Goal: Transaction & Acquisition: Download file/media

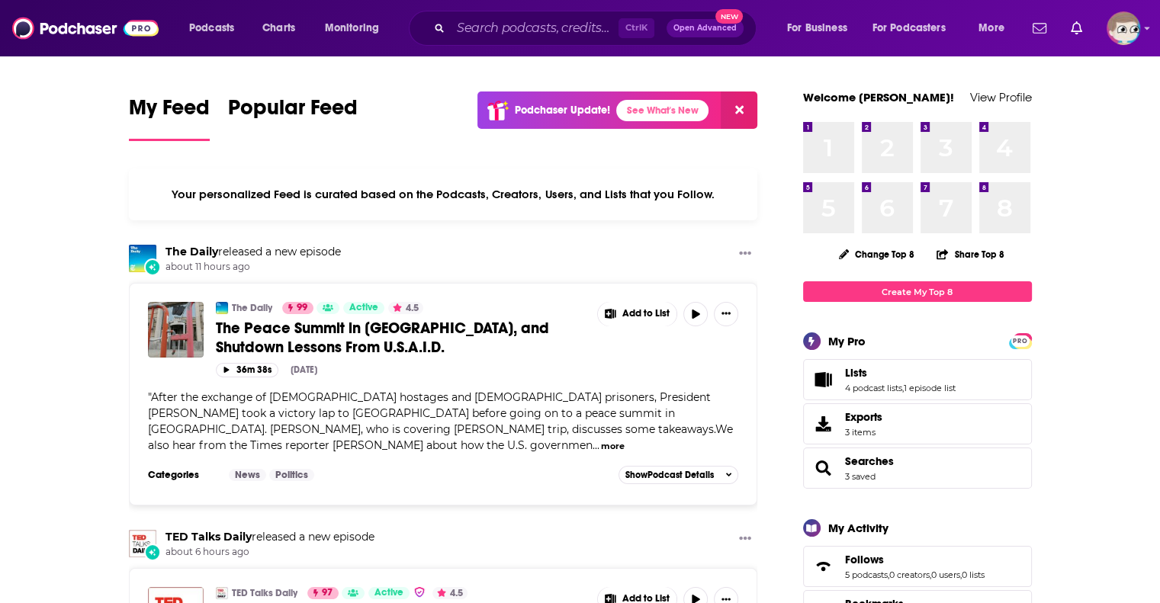
click at [1156, 30] on div "Podcasts Charts Monitoring Ctrl K Open Advanced New For Business For Podcasters…" at bounding box center [580, 28] width 1160 height 56
click at [1147, 23] on div "Show profile menu" at bounding box center [1147, 30] width 6 height 18
click at [1007, 29] on button "More" at bounding box center [995, 28] width 56 height 24
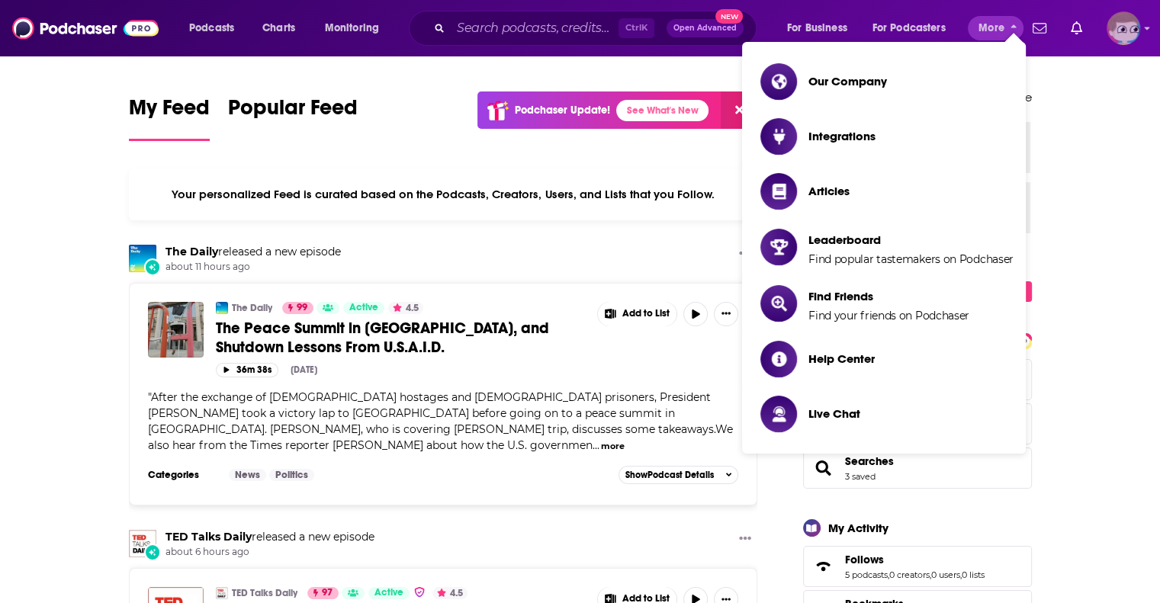
click at [1134, 25] on img "Logged in as JeremyBonds" at bounding box center [1123, 28] width 34 height 34
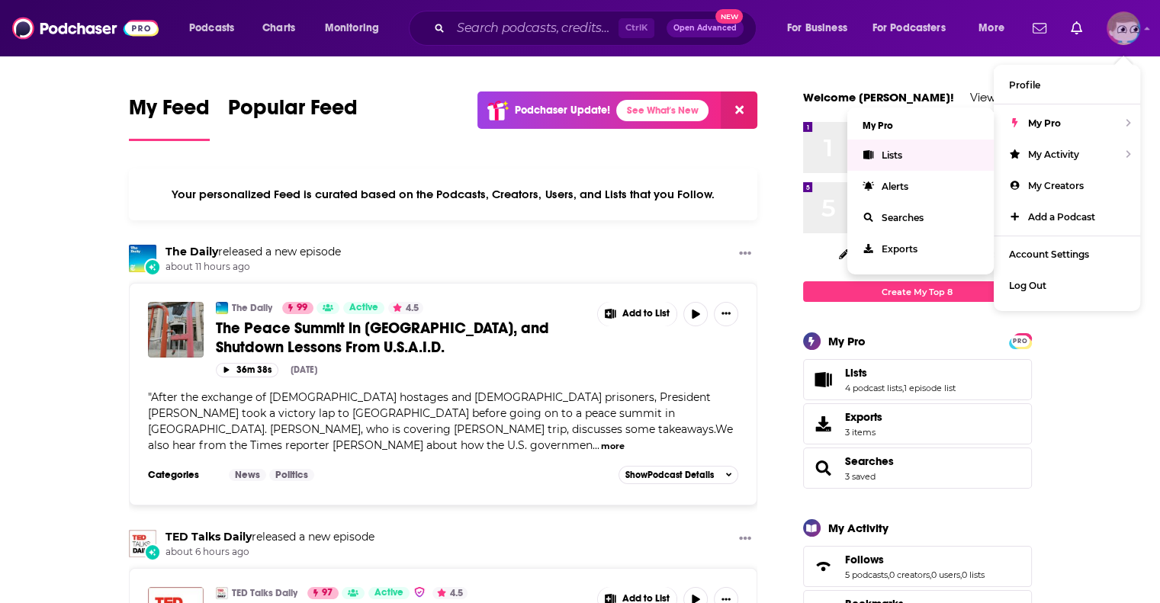
click at [891, 147] on link "Lists" at bounding box center [920, 155] width 146 height 31
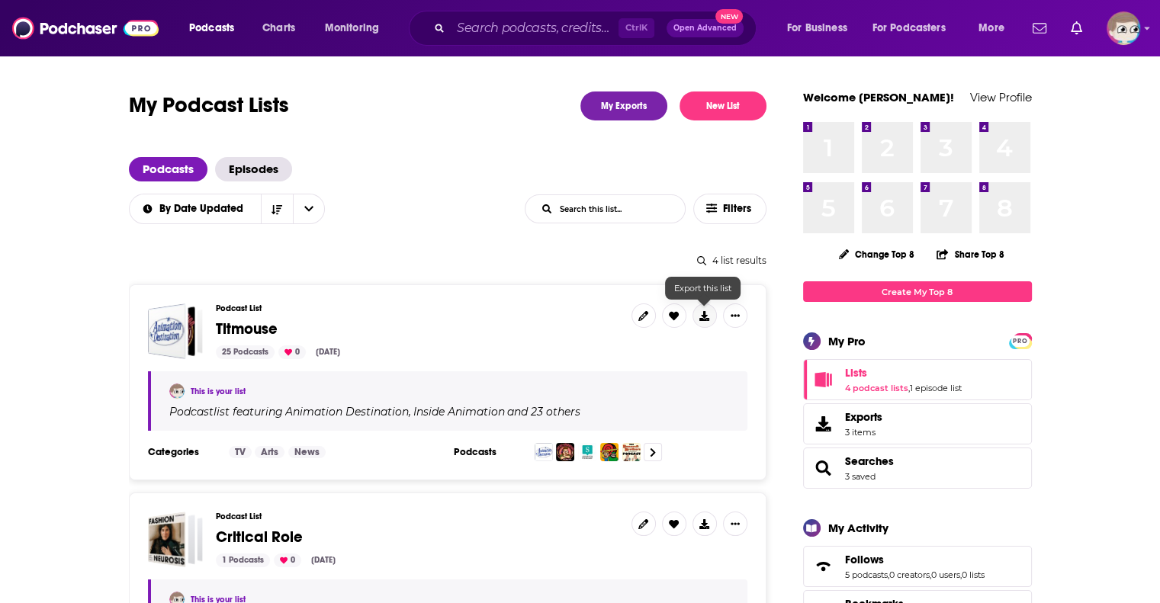
click at [707, 313] on icon at bounding box center [704, 316] width 10 height 10
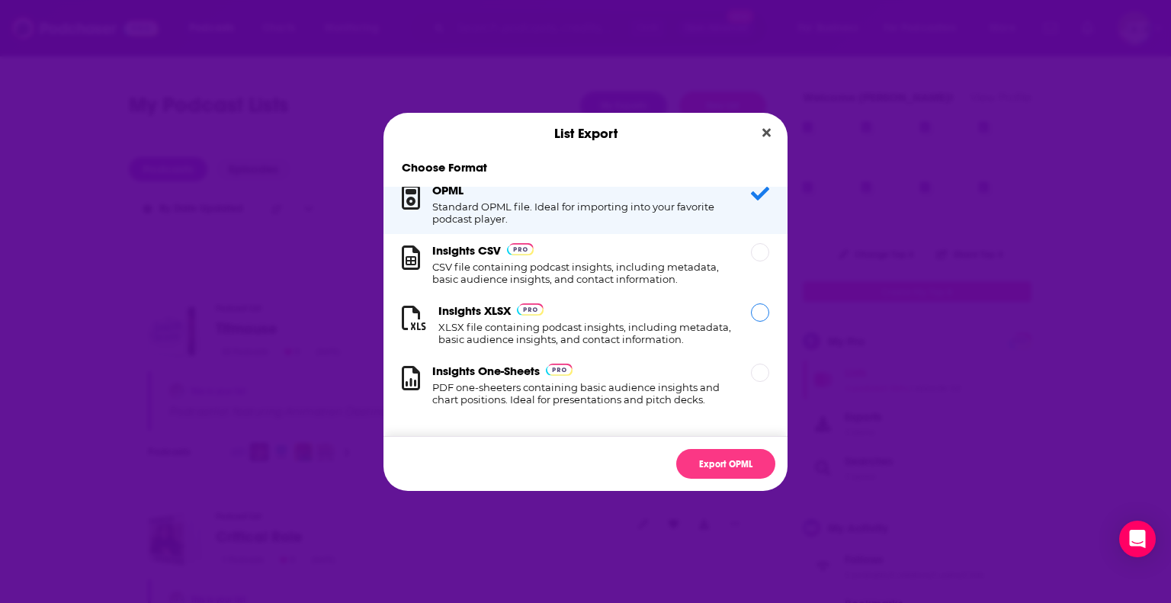
scroll to position [28, 0]
click at [606, 321] on h1 "XLSX file containing podcast insights, including metadata, basic audience insig…" at bounding box center [585, 333] width 294 height 24
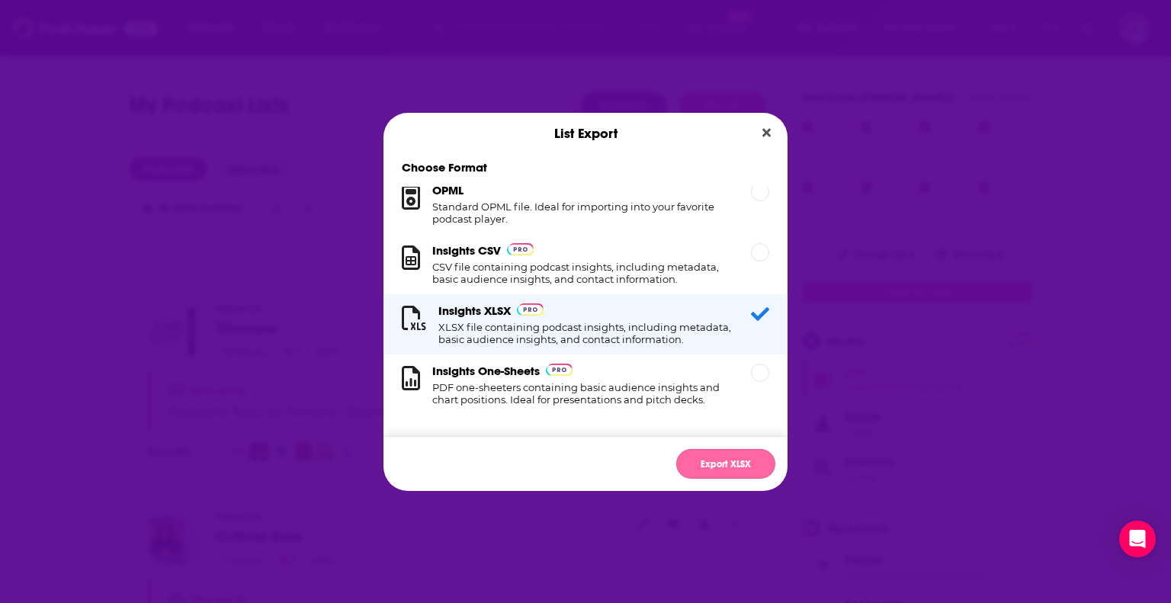
click at [729, 463] on button "Export XLSX" at bounding box center [725, 464] width 99 height 30
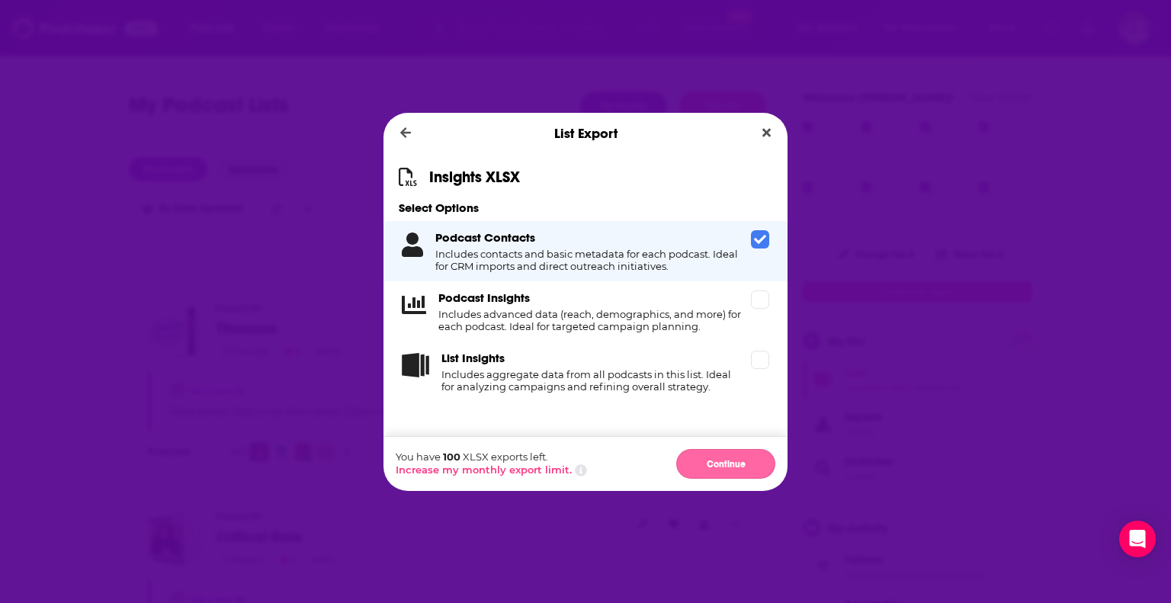
click at [732, 467] on button "Continue" at bounding box center [725, 464] width 99 height 30
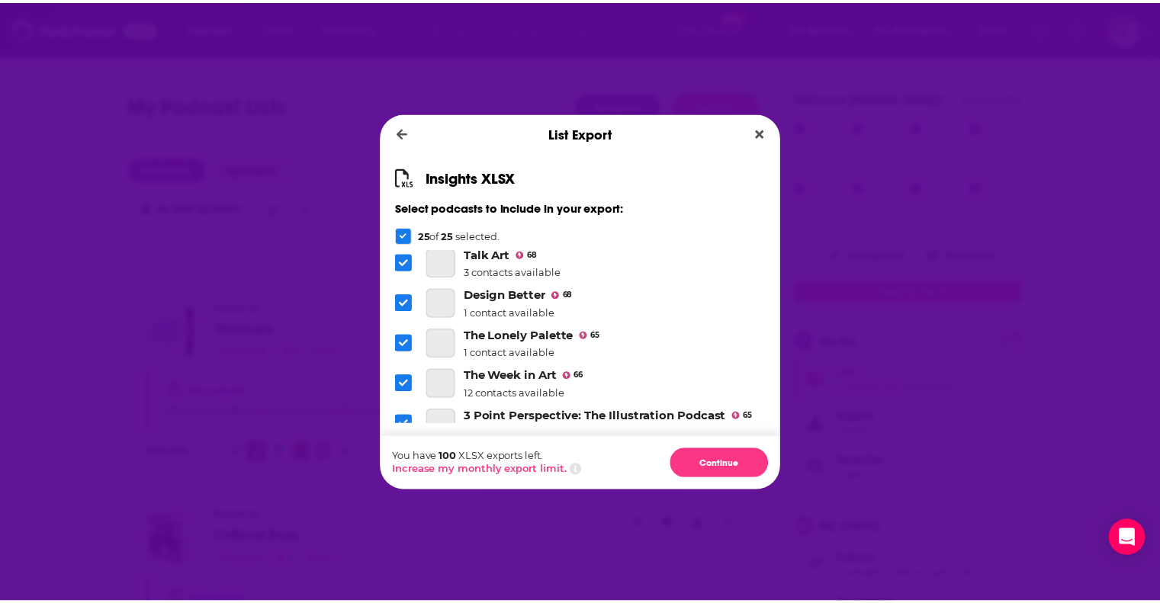
scroll to position [884, 0]
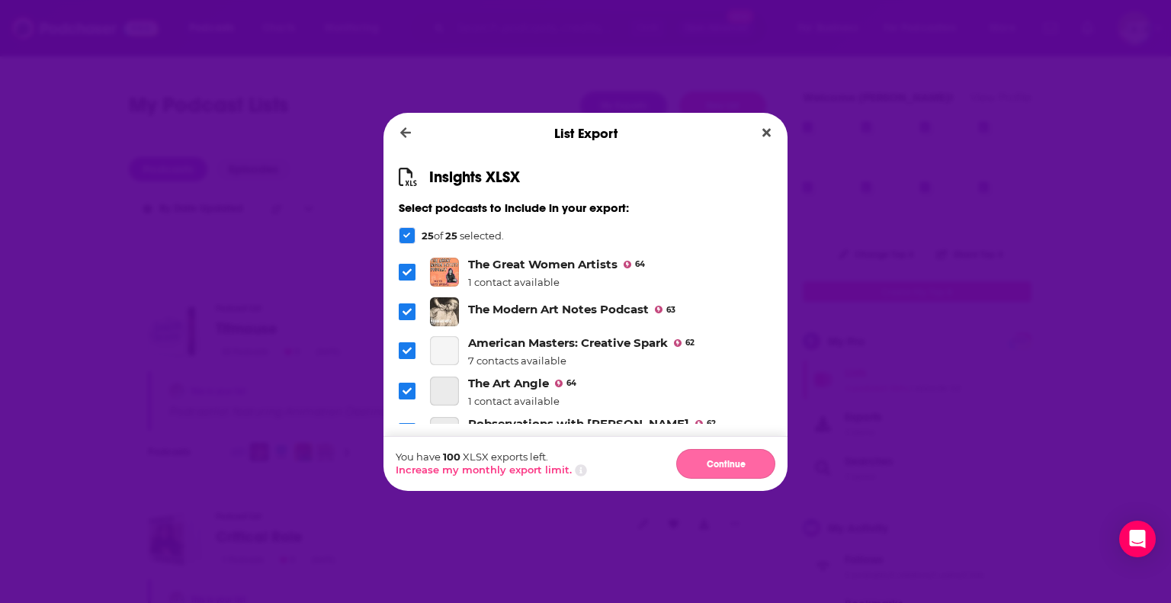
click at [716, 454] on button "Continue" at bounding box center [725, 464] width 99 height 30
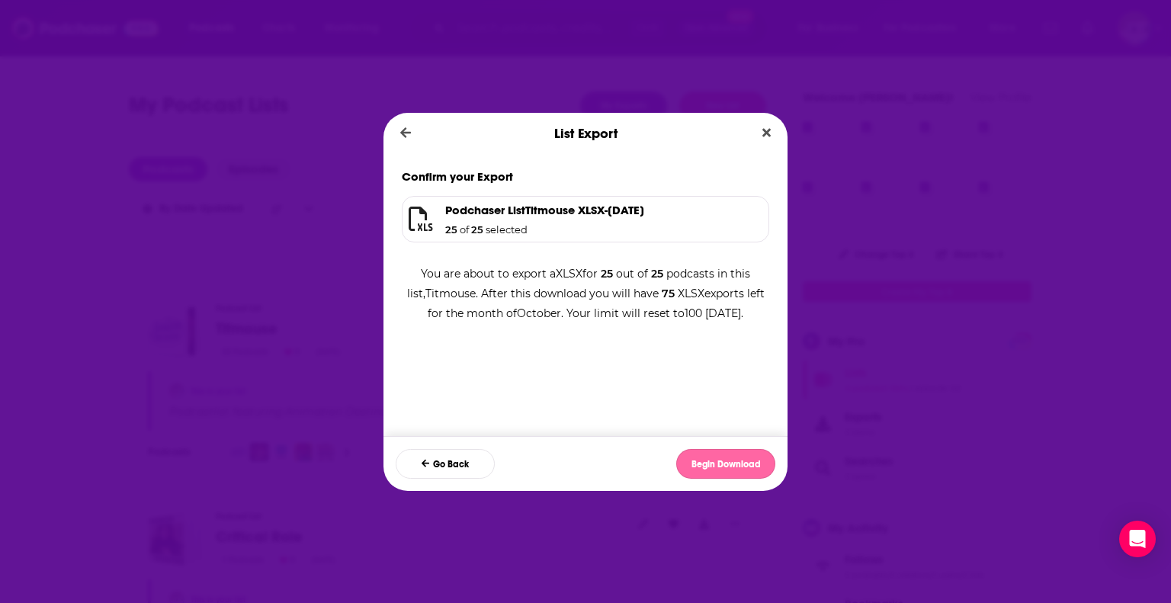
click at [737, 467] on button "Begin Download" at bounding box center [725, 464] width 99 height 30
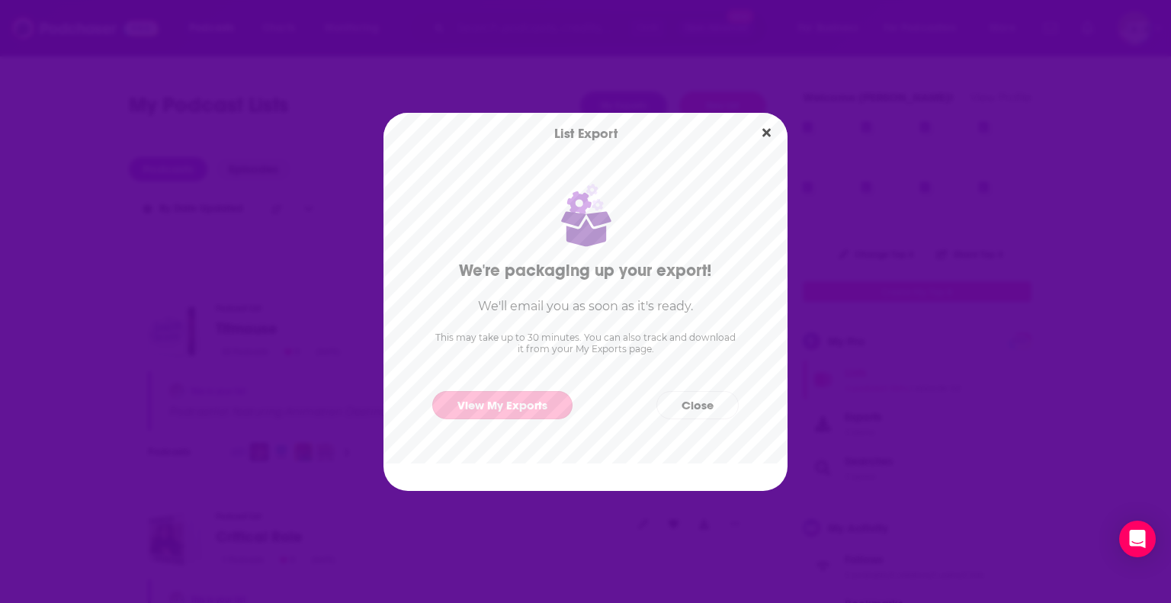
click at [511, 412] on link "View My Exports" at bounding box center [502, 405] width 140 height 28
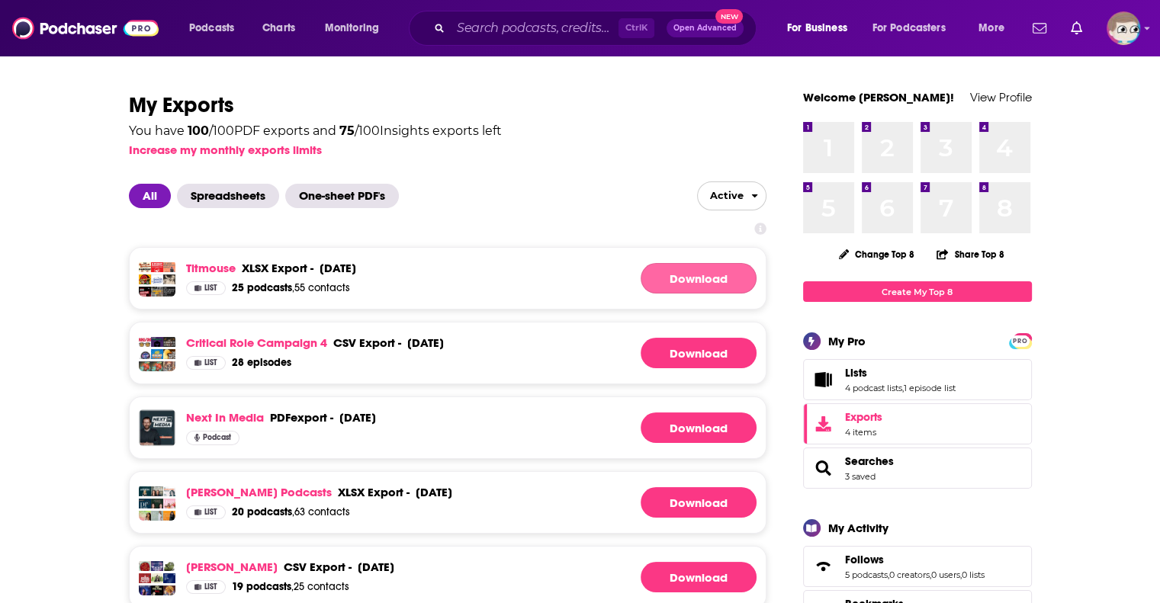
drag, startPoint x: 0, startPoint y: 0, endPoint x: 654, endPoint y: 271, distance: 707.9
click at [654, 271] on link "Download" at bounding box center [698, 278] width 116 height 30
click at [702, 347] on link "Download" at bounding box center [698, 353] width 116 height 30
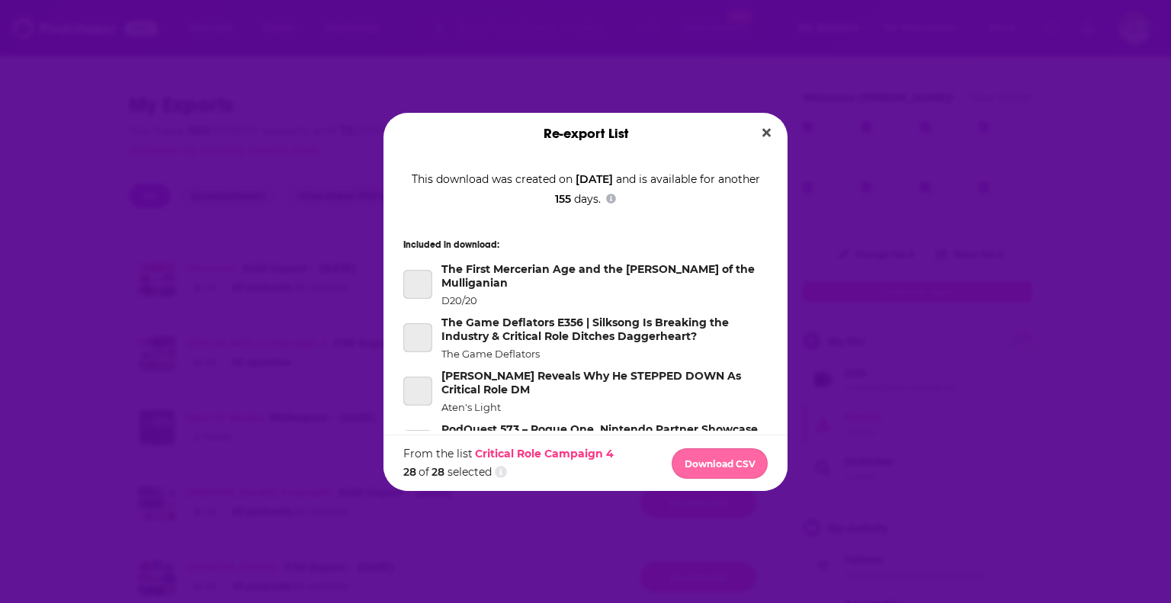
click at [708, 456] on button "Download CSV" at bounding box center [720, 463] width 96 height 30
